Goal: Find specific page/section: Find specific page/section

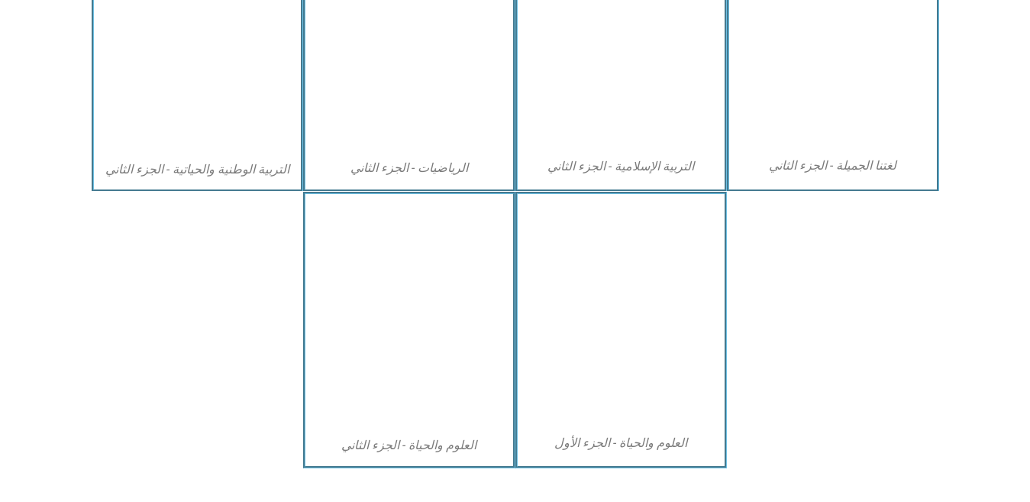
scroll to position [864, 0]
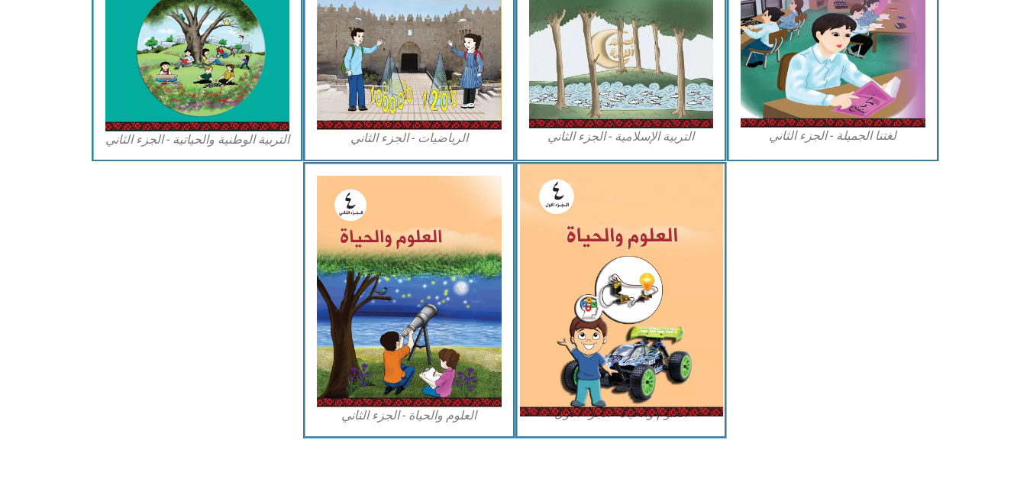
click at [602, 347] on img at bounding box center [620, 290] width 203 height 252
click at [644, 389] on img at bounding box center [620, 290] width 203 height 252
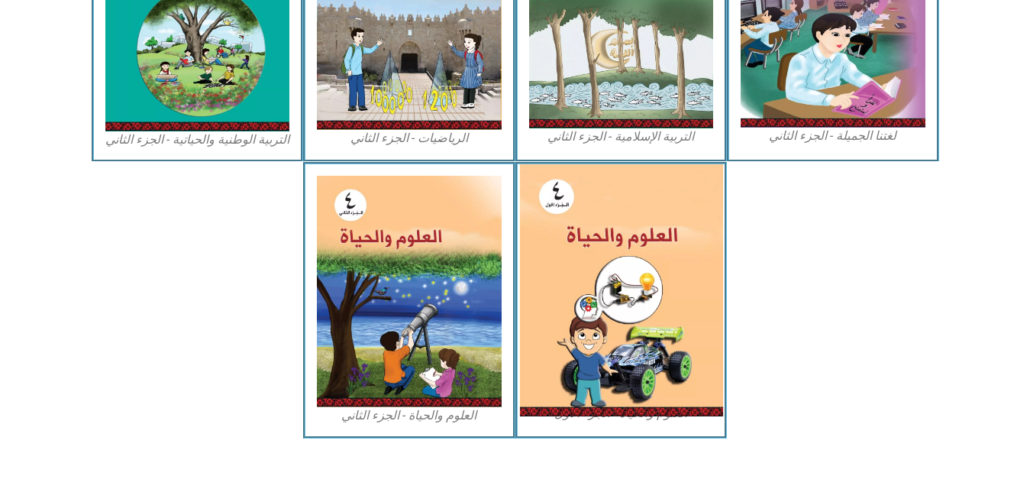
click at [643, 413] on img at bounding box center [620, 290] width 203 height 252
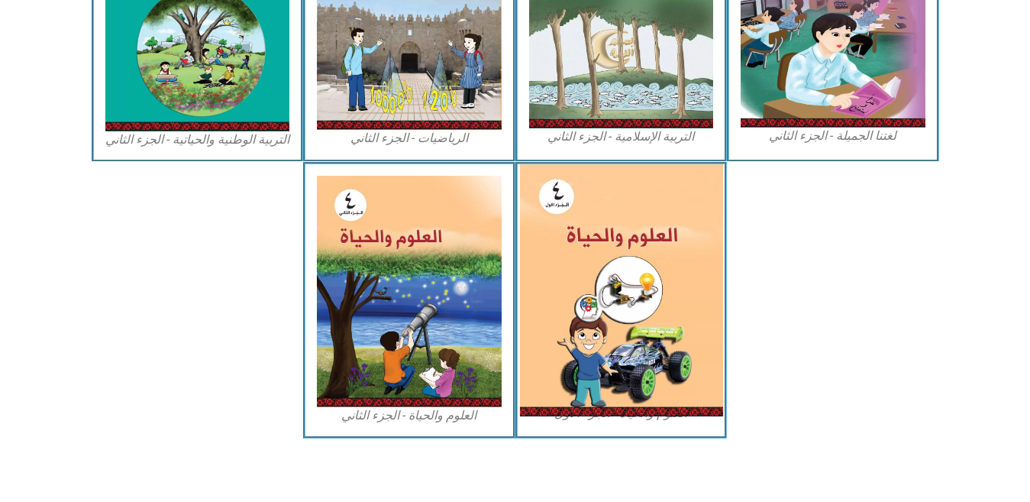
click at [643, 413] on img at bounding box center [620, 290] width 203 height 252
click at [637, 342] on img at bounding box center [620, 290] width 203 height 252
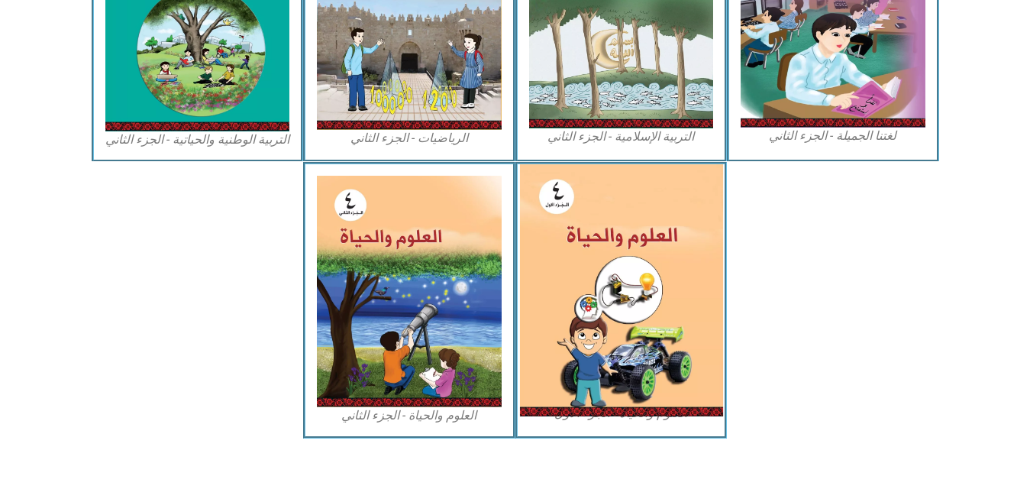
click at [637, 342] on img at bounding box center [620, 290] width 203 height 252
click at [623, 299] on img at bounding box center [620, 290] width 203 height 252
click at [624, 301] on img at bounding box center [620, 290] width 203 height 252
click at [592, 249] on img at bounding box center [620, 290] width 203 height 252
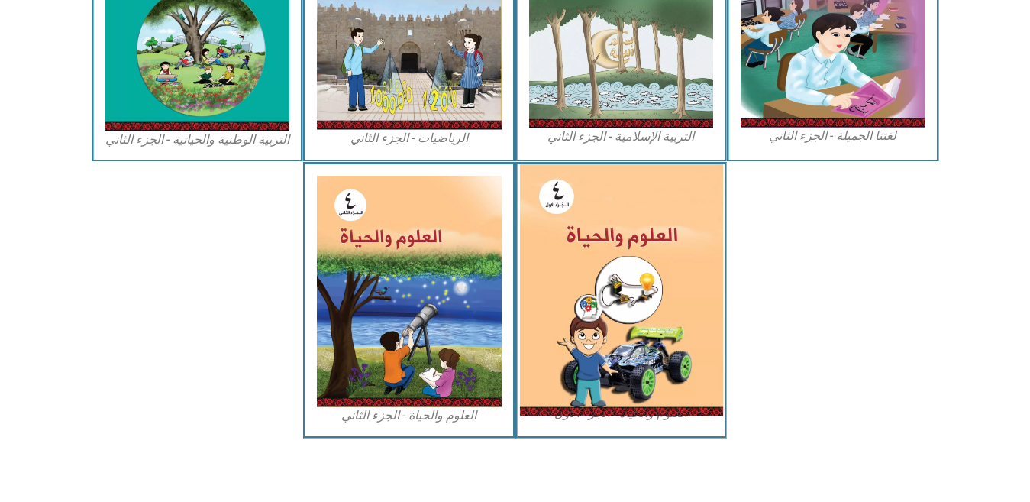
click at [593, 250] on img at bounding box center [620, 290] width 203 height 252
click at [638, 415] on img at bounding box center [620, 290] width 203 height 252
click at [638, 414] on img at bounding box center [620, 290] width 203 height 252
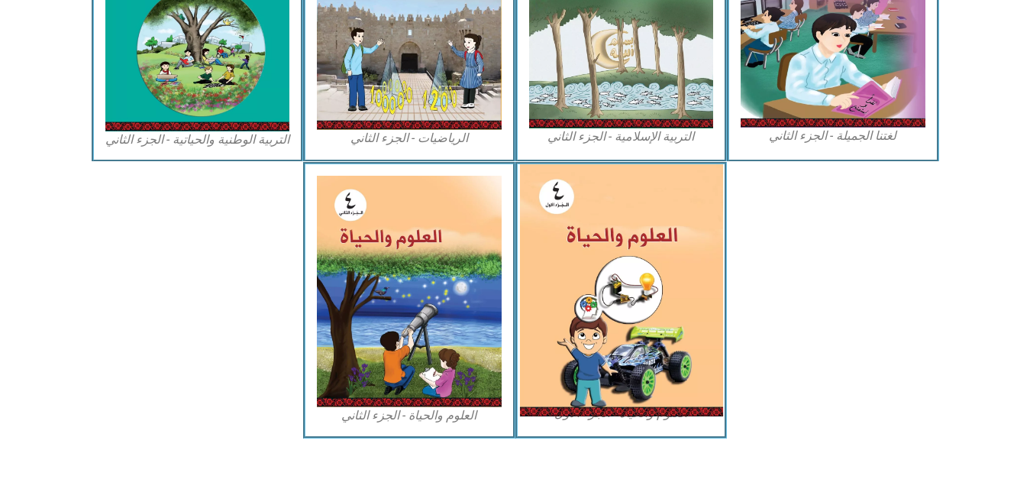
click at [638, 414] on img at bounding box center [620, 290] width 203 height 252
click at [638, 413] on img at bounding box center [620, 290] width 203 height 252
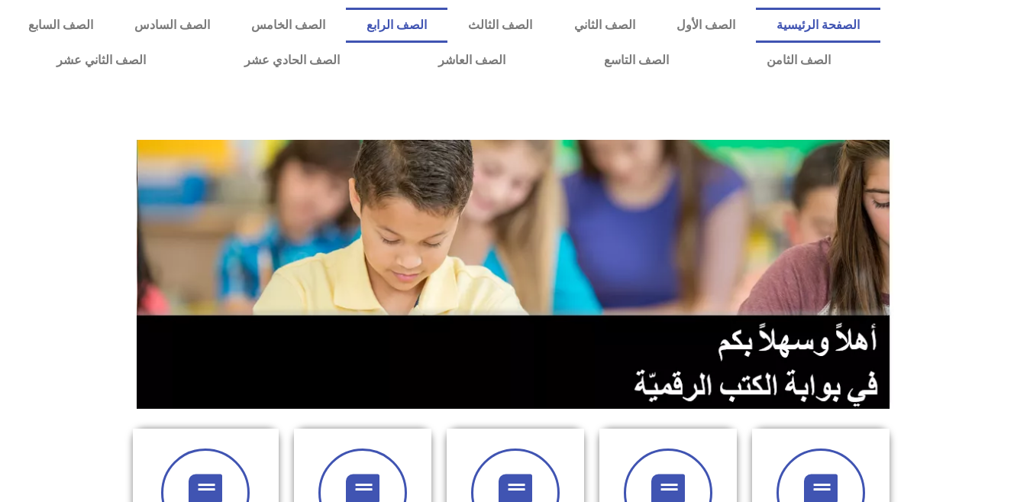
click at [447, 26] on link "الصف الرابع" at bounding box center [397, 25] width 102 height 35
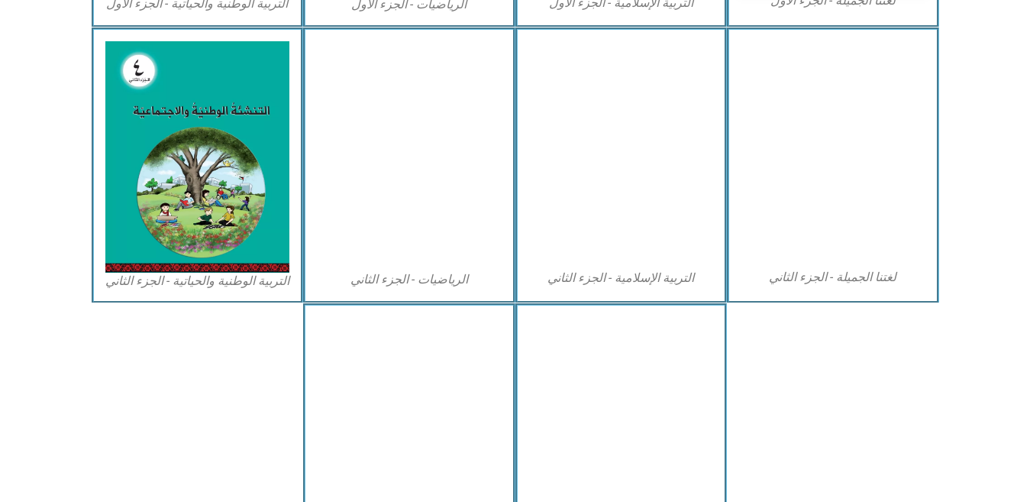
scroll to position [864, 0]
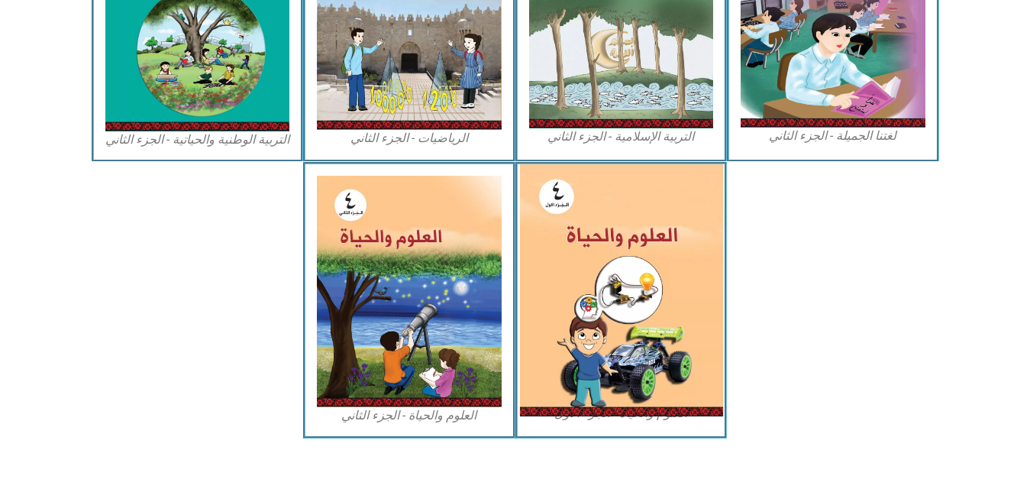
click at [657, 264] on img at bounding box center [620, 290] width 203 height 252
click at [641, 292] on img at bounding box center [620, 290] width 203 height 252
